Goal: Task Accomplishment & Management: Use online tool/utility

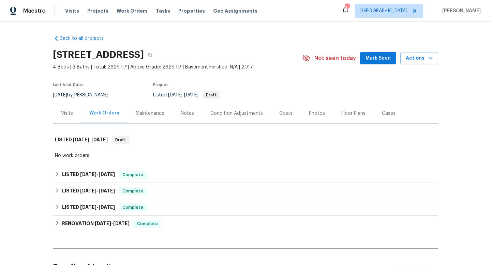
click at [68, 113] on div "Visits" at bounding box center [67, 113] width 12 height 7
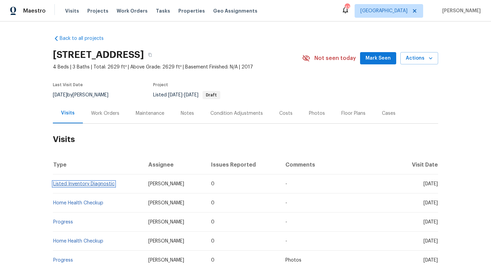
click at [95, 185] on link "Listed Inventory Diagnostic" at bounding box center [83, 184] width 61 height 5
click at [156, 55] on button "button" at bounding box center [150, 55] width 12 height 12
click at [186, 112] on div "Notes" at bounding box center [187, 113] width 13 height 7
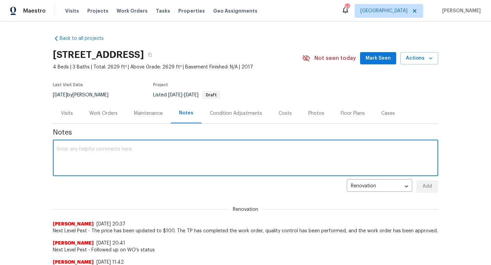
click at [138, 163] on textarea at bounding box center [245, 159] width 377 height 24
paste textarea "https://opendoor.slack.com/archives/C06FV3G6Z2P/p1756927003051169"
type textarea "LWO created as result of LID's visit. https://opendoor.slack.com/archives/C06FV…"
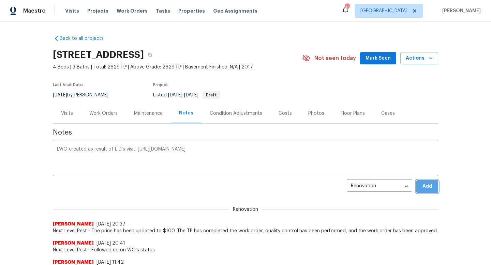
click at [427, 186] on span "Add" at bounding box center [427, 186] width 11 height 9
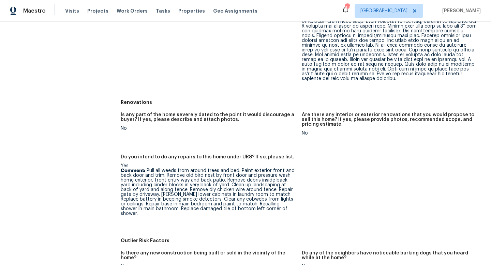
scroll to position [247, 0]
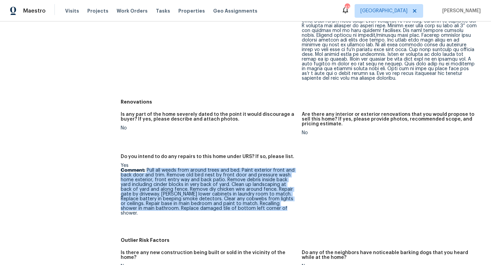
drag, startPoint x: 146, startPoint y: 166, endPoint x: 267, endPoint y: 205, distance: 126.7
click at [267, 205] on p "Comment: Pull all weeds from around trees and bed. Paint exterior front and bac…" at bounding box center [209, 192] width 176 height 48
copy p "Pull all weeds from around trees and bed. Paint exterior front and back door an…"
